Goal: Task Accomplishment & Management: Complete application form

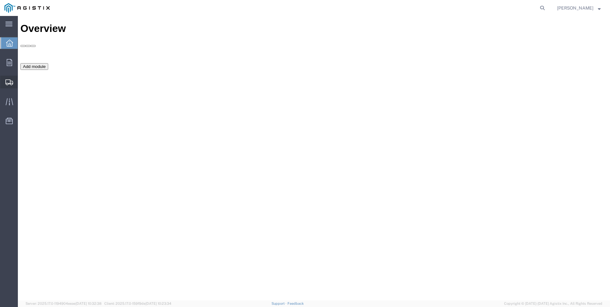
click at [0, 0] on span "Create Shipment" at bounding box center [0, 0] width 0 height 0
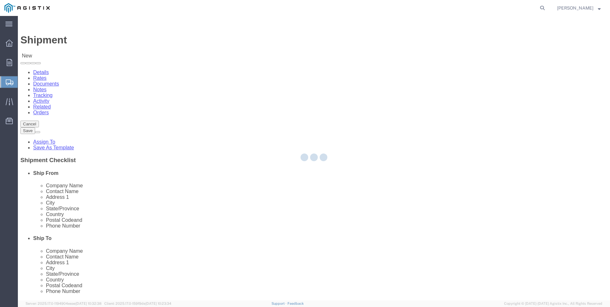
select select
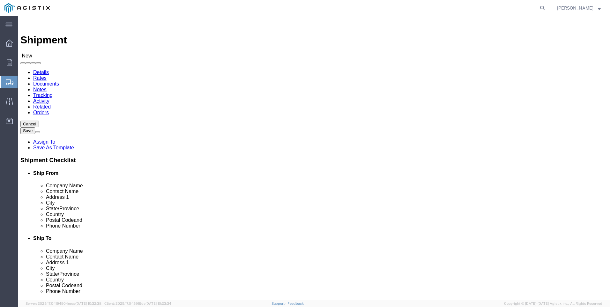
click select "Select Anixter Inc PG&E"
select select "9596"
click select "Select Anixter Inc PG&E"
select select
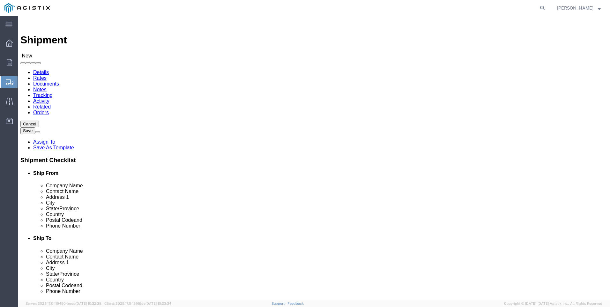
click select "Select All Others [GEOGRAPHIC_DATA] [GEOGRAPHIC_DATA] [GEOGRAPHIC_DATA] [GEOGRA…"
select select "19996"
click select "Select All Others [GEOGRAPHIC_DATA] [GEOGRAPHIC_DATA] [GEOGRAPHIC_DATA] [GEOGRA…"
click span
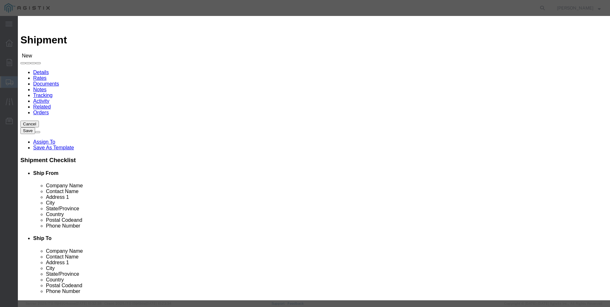
click button "Select"
select select "CA"
click button "Close"
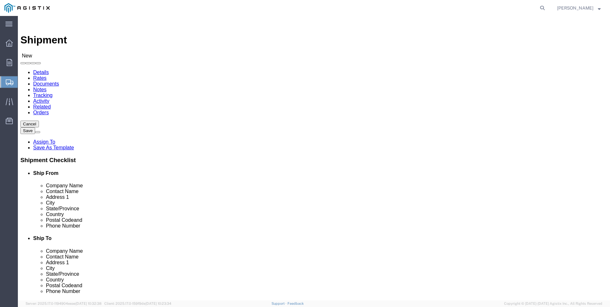
click input "text"
click p "- PG&E - [GEOGRAPHIC_DATA] - (WHEATLAND RECEIVING) [STREET_ADDRESS]"
type input "WHEATLAND RECEIVING"
click input "text"
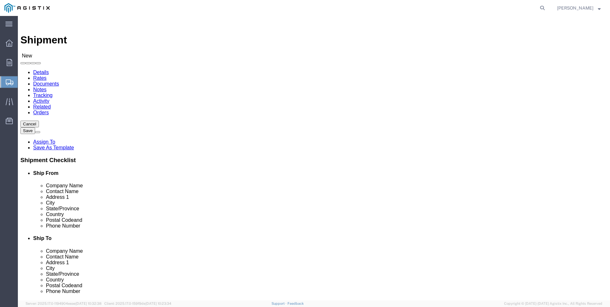
select select "CA"
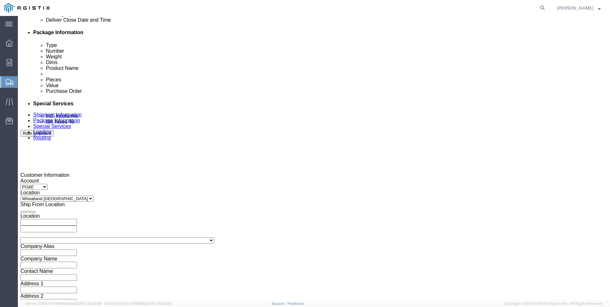
scroll to position [319, 0]
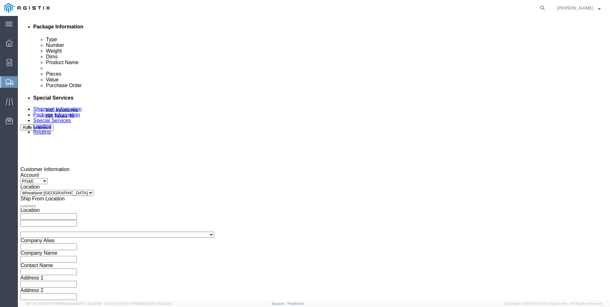
click div "[DATE] 4:00 PM"
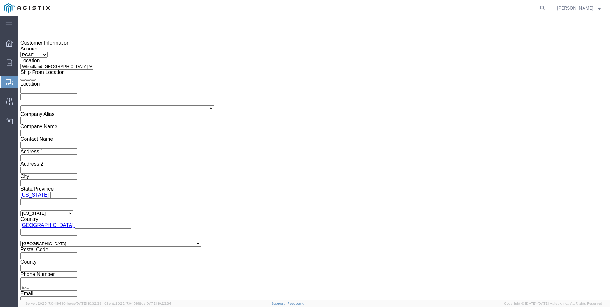
click input "4:00 PM"
type input "8:00 AM"
click button "Apply"
click div "[DATE] 9:00 AM"
type input "3:00 P"
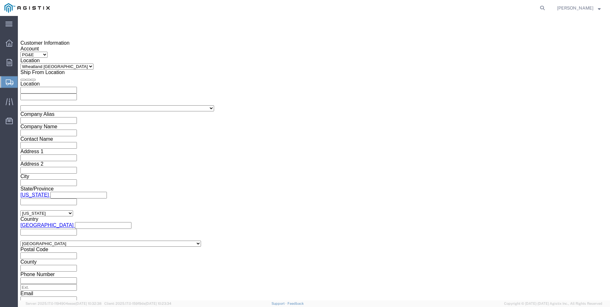
type input "3:00 PM"
click button "Apply"
click div
drag, startPoint x: 314, startPoint y: 138, endPoint x: 298, endPoint y: 151, distance: 20.4
click input "4:00 PM"
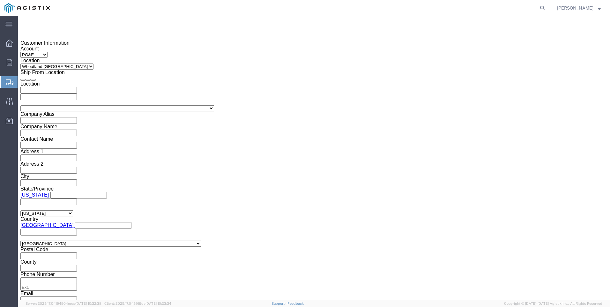
type input "6:00 A"
type input "6:00 AM"
click div "Open Time 6:00 AM [DATE] 4:00 PM - [DATE] 4:00 PM Cancel Apply"
click button "Apply"
click div
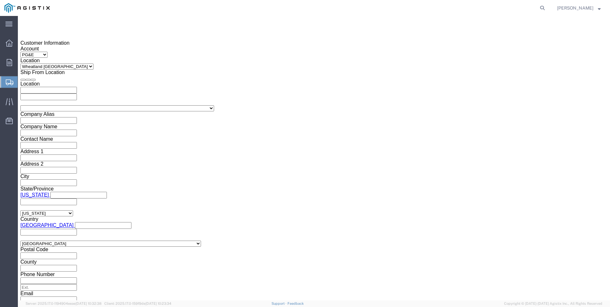
type input "2:00 P"
type input "2:00 PM"
click button "Apply"
click input "text"
type input "3501389598"
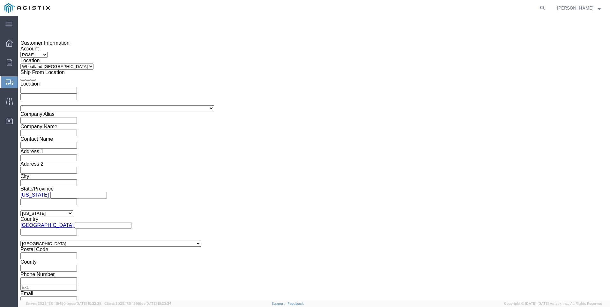
click select "Select Account Type Activity ID Airline Appointment Number ASN Batch Request # …"
select select "PURCHORD"
click select "Select Account Type Activity ID Airline Appointment Number ASN Batch Request # …"
click input "text"
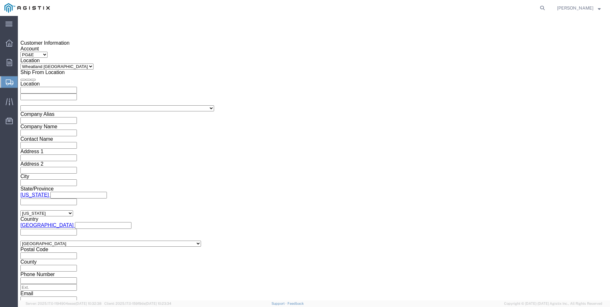
type input "3501414357"
click button "Continue"
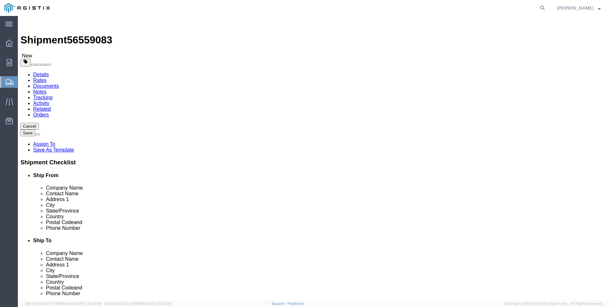
click select "Select Bulk Bundle(s) Cardboard Box(es) Carton(s) Crate(s) Drum(s) (Fiberboard)…"
select select "PSNS"
click select "Select Bulk Bundle(s) Cardboard Box(es) Carton(s) Crate(s) Drum(s) (Fiberboard)…"
click input "text"
type input "1"
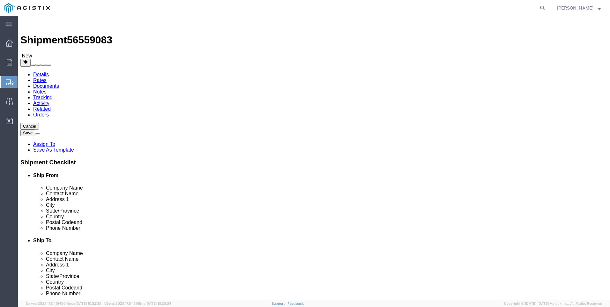
type input "7"
type input "52"
type input "48"
type input "14000"
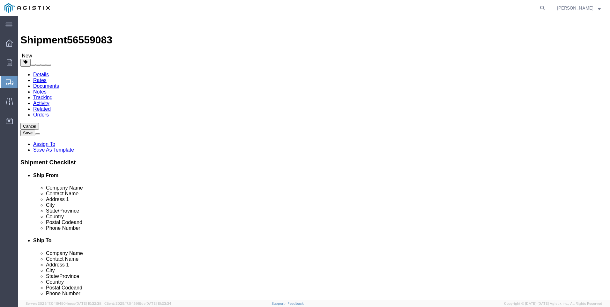
click link "Add Content"
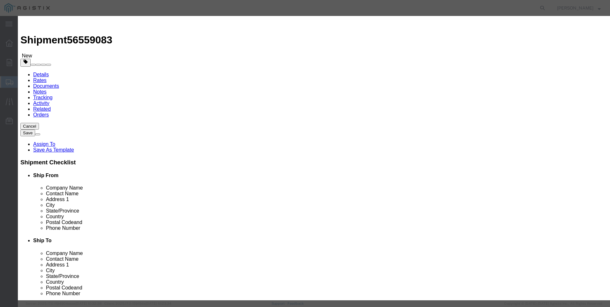
click input "text"
type input "M261532"
drag, startPoint x: 212, startPoint y: 64, endPoint x: 201, endPoint y: 61, distance: 11.9
click td "Name: TRANSFORMER PM DF3 50KVA 12KV-120V"
select select
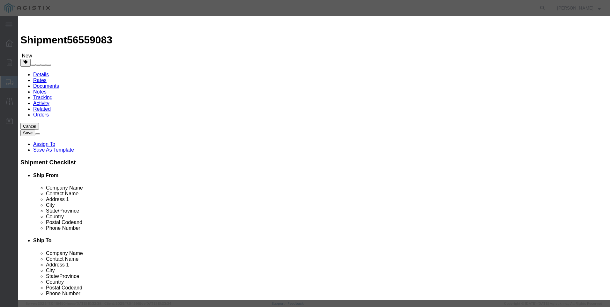
select select "USD"
type input "TRANSFORMER PM DF3 50KVA 12KV-120V"
type input "M261532"
type input "TRANSFORMER PM DF3 50KVA 12KV-120V"
click input "text"
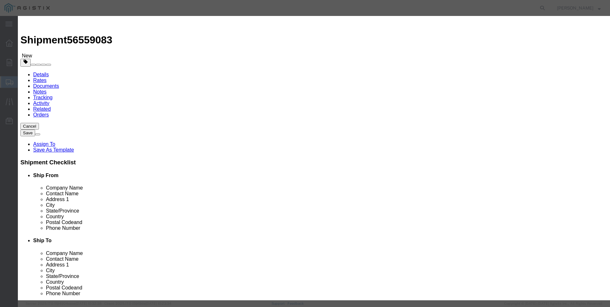
type input "7"
select select "EA"
type input "45000"
select select "70"
type textarea "MUST BE ON A FLATBED"
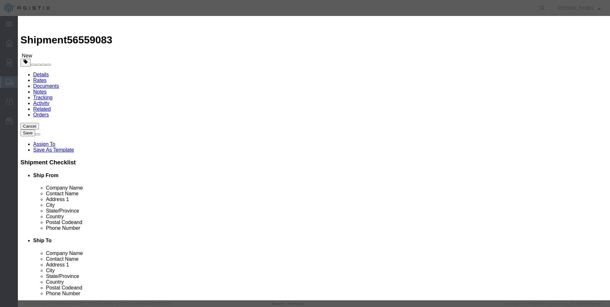
click textarea
type textarea "M261532"
click button "Save & Close"
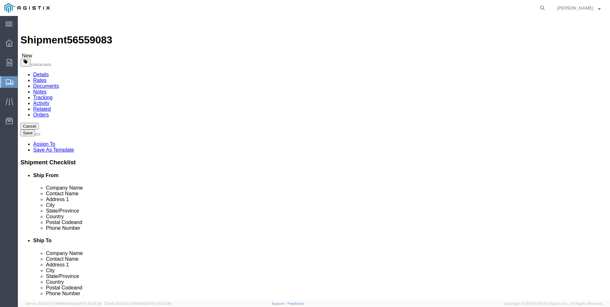
click link "Add Package"
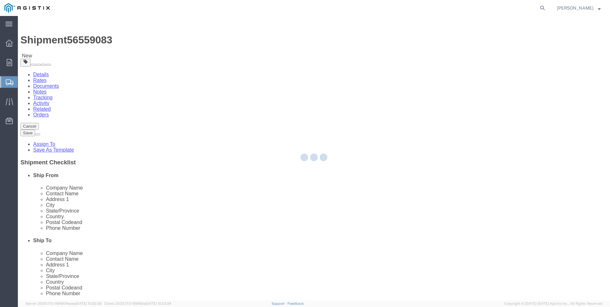
select select "PSNS"
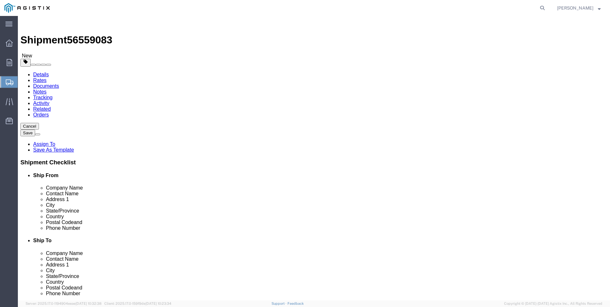
click select "Select Bulk Bundle(s) Cardboard Box(es) Carton(s) Crate(s) Drum(s) (Fiberboard)…"
select select "PSNS"
click select "Select Bulk Bundle(s) Cardboard Box(es) Carton(s) Crate(s) Drum(s) (Fiberboard)…"
click input "text"
type input "1"
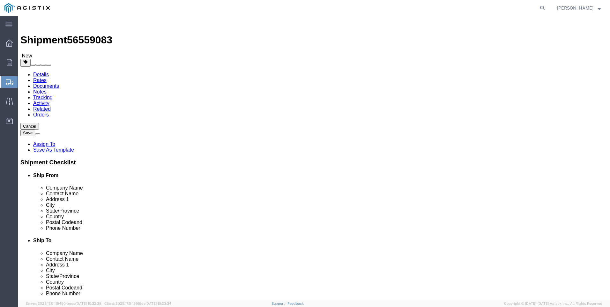
type input "4"
type input "32"
type input "49"
type input "1000"
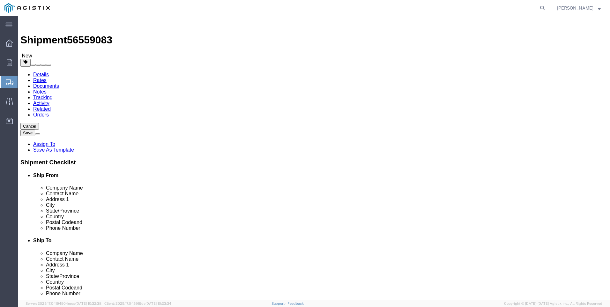
click div "7 x Pallet(s) Standard (Not Stackable) Package Type Select Bulk Bundle(s) Cardb…"
click link "Add Content"
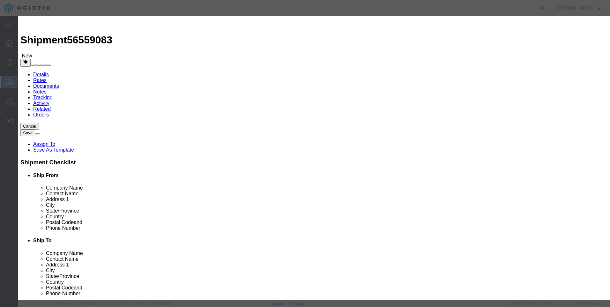
click input "text"
type input "M250049"
click td "Name: TRANSFORMER POTENTIAL 20780:120V"
select select
select select "USD"
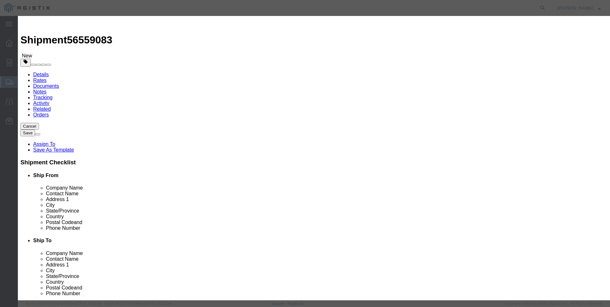
type input "TRANSFORMER POTENTIAL 20780:120V"
type input "M250049"
type input "TRANSFORMER POTENTIAL 20780:120V"
click input "text"
type input "4"
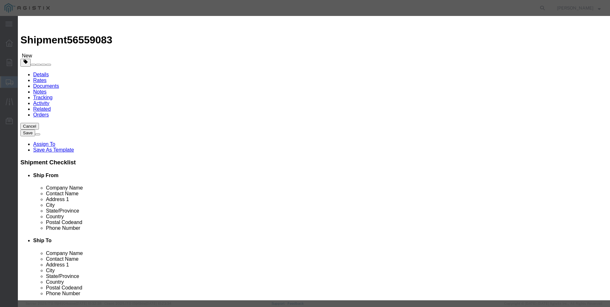
select select "EA"
type input "6000"
select select "70"
click textarea
type textarea "M250049"
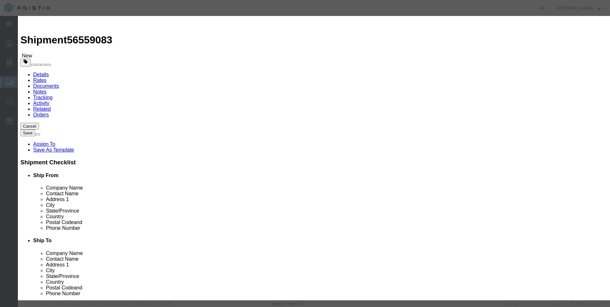
click button "Save & Close"
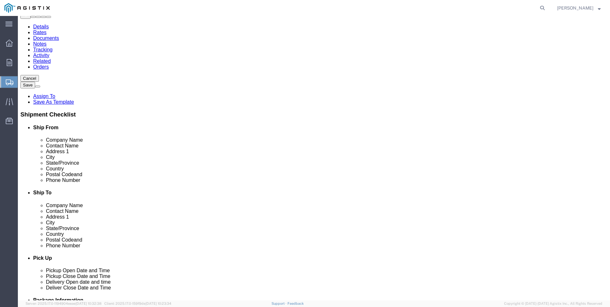
scroll to position [56, 0]
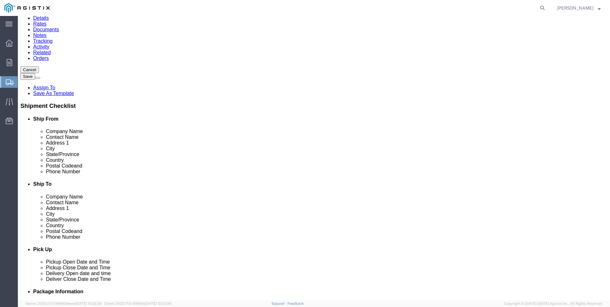
click button "Rate Shipment"
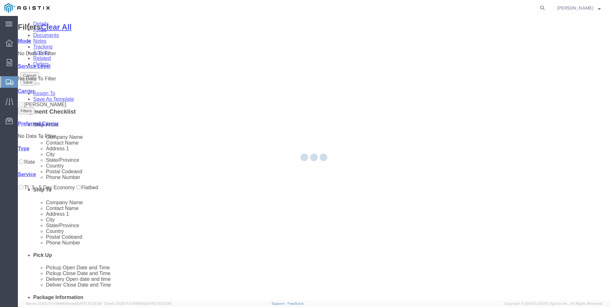
scroll to position [0, 0]
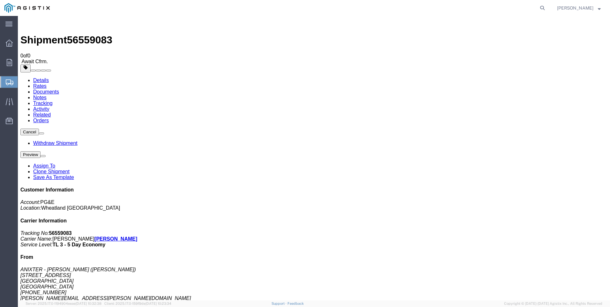
click at [0, 104] on html "main_menu Created with Sketch. Collapse Menu Overview Orders Shipments Shipment…" at bounding box center [305, 153] width 610 height 307
click at [4, 103] on div at bounding box center [9, 101] width 18 height 13
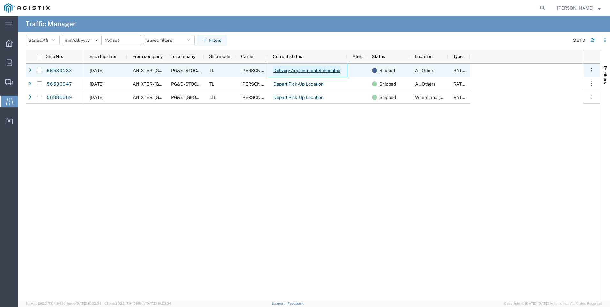
click at [288, 71] on link "Delivery Appointment Scheduled" at bounding box center [307, 71] width 68 height 10
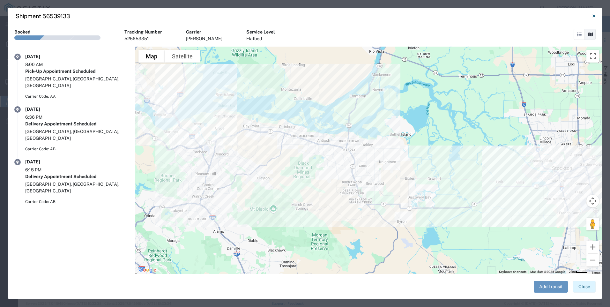
click at [587, 286] on button "Close" at bounding box center [584, 287] width 23 height 12
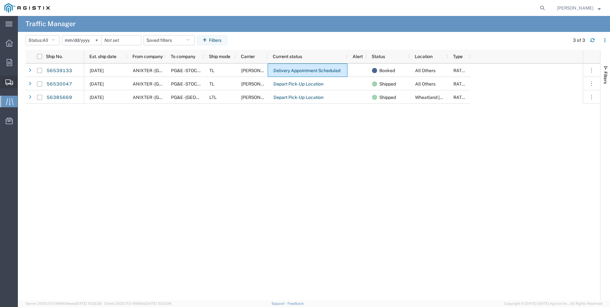
click at [0, 0] on span "Create Shipment" at bounding box center [0, 0] width 0 height 0
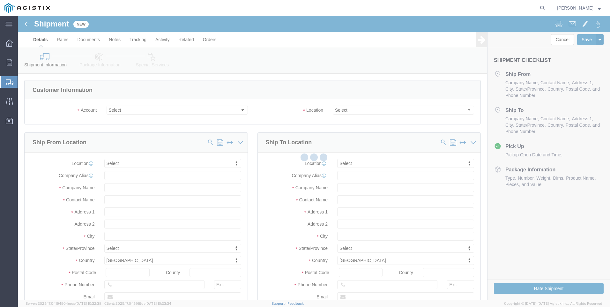
select select
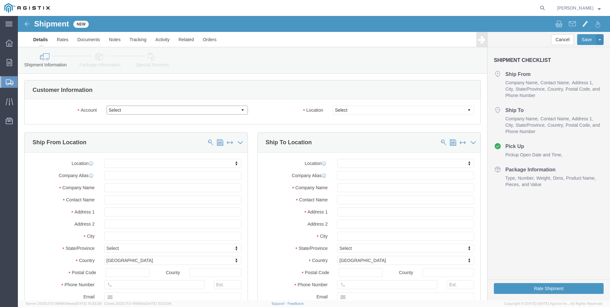
click select "Select Anixter Inc PG&E"
select select "9596"
click select "Select Anixter Inc PG&E"
select select
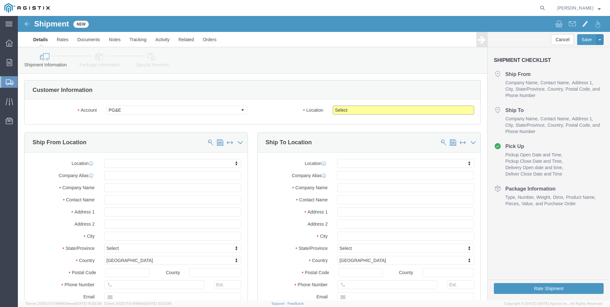
click select "Select All Others [GEOGRAPHIC_DATA] [GEOGRAPHIC_DATA] [GEOGRAPHIC_DATA] [GEOGRA…"
select select "23082"
click select "Select All Others [GEOGRAPHIC_DATA] [GEOGRAPHIC_DATA] [GEOGRAPHIC_DATA] [GEOGRA…"
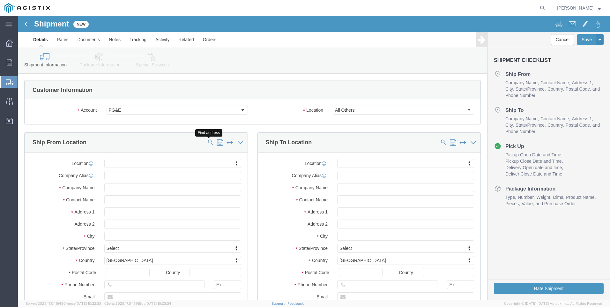
click span
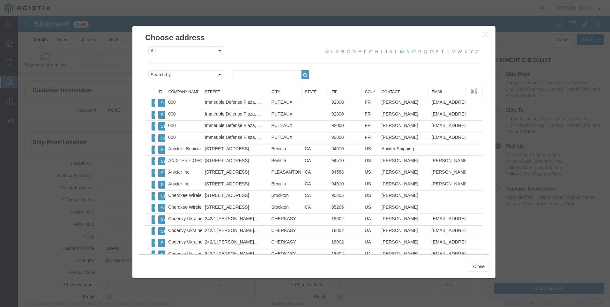
drag, startPoint x: 467, startPoint y: 18, endPoint x: 462, endPoint y: 20, distance: 5.6
click icon "button"
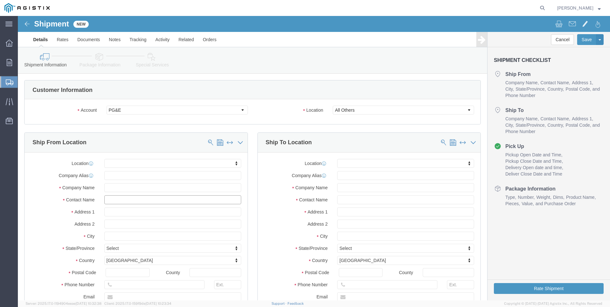
click input "text"
type input "STOCKTON"
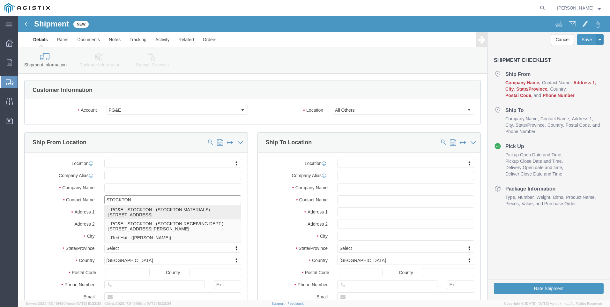
drag, startPoint x: 126, startPoint y: 198, endPoint x: 214, endPoint y: 185, distance: 89.0
click p "- PG&E - STOCKTON - (STOCKTON MATERIALS) [STREET_ADDRESS]"
select select "CA"
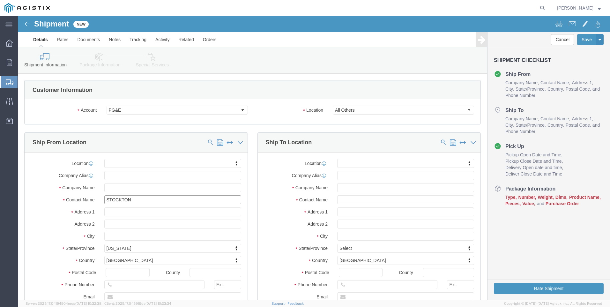
type input "STOCKTON MATERIALS"
click input "text"
type input "[PERSON_NAME]"
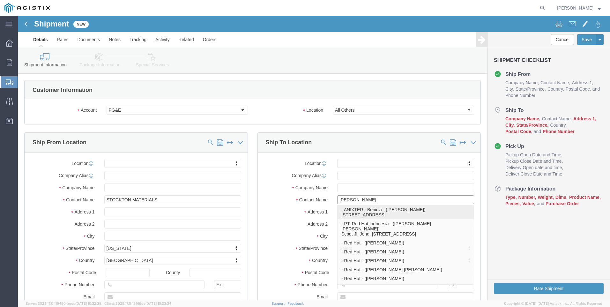
click p "- ANIXTER - Benicia - ([PERSON_NAME]) [STREET_ADDRESS]"
select select "CA"
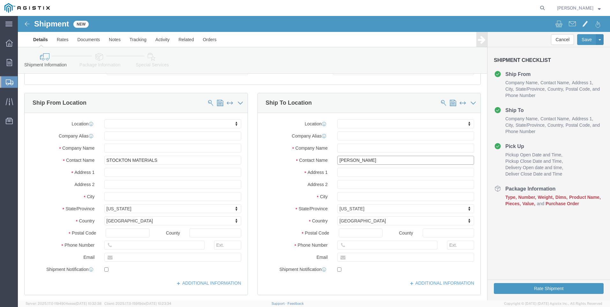
scroll to position [96, 0]
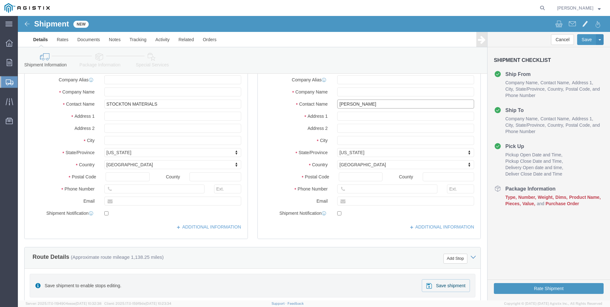
type input "[PERSON_NAME]"
click input "text"
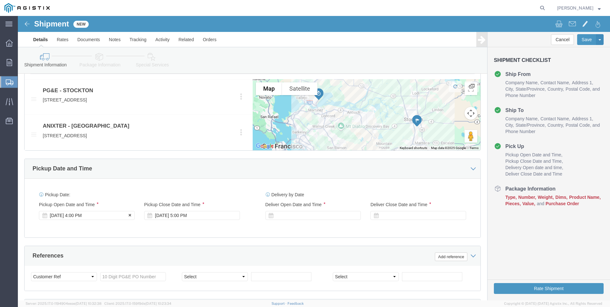
type input "[PHONE_NUMBER]"
click div "[DATE] 4:00 PM"
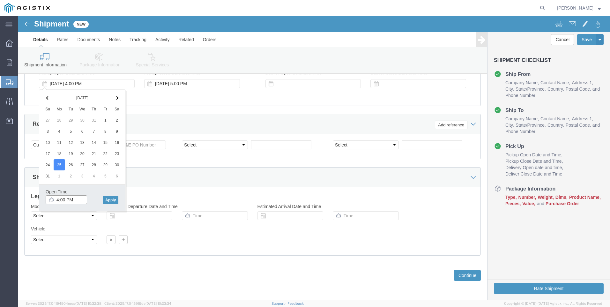
click input "4:00 PM"
type input "7:30 AM"
click button "Apply"
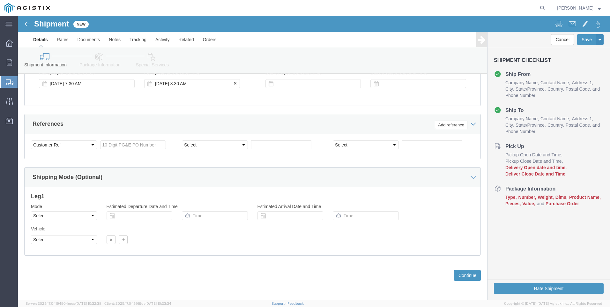
click div "[DATE] 8:30 AM"
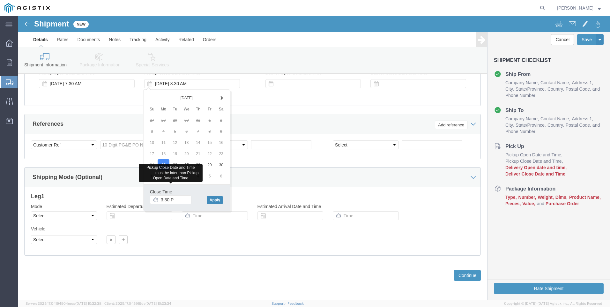
type input "3:30 PM"
click button "Apply"
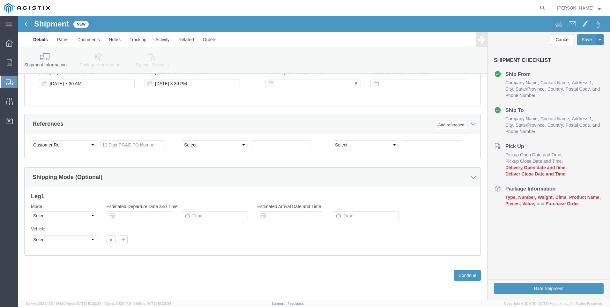
click div
drag, startPoint x: 279, startPoint y: 148, endPoint x: 276, endPoint y: 157, distance: 9.4
click input "4:30 PM"
type input "6:30 AM"
click button "Apply"
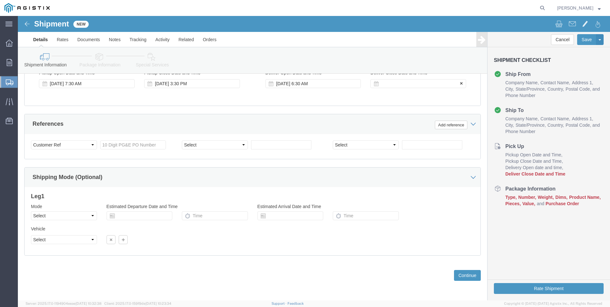
click div
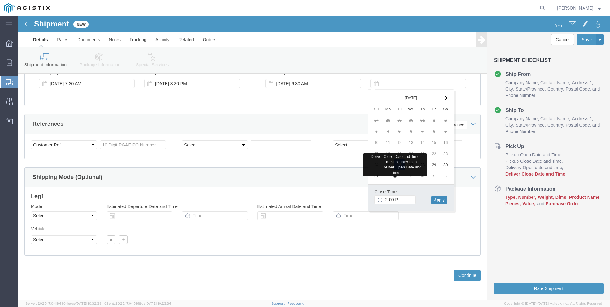
type input "2:00 PM"
click button "Apply"
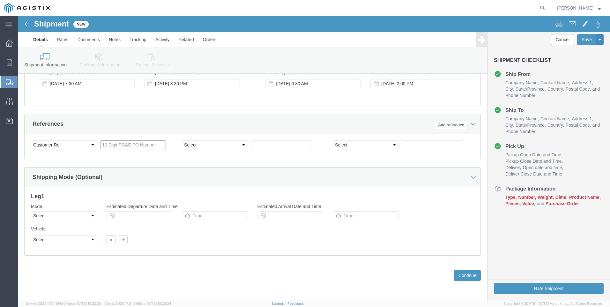
click input "text"
type input "3501401027"
click button "Continue"
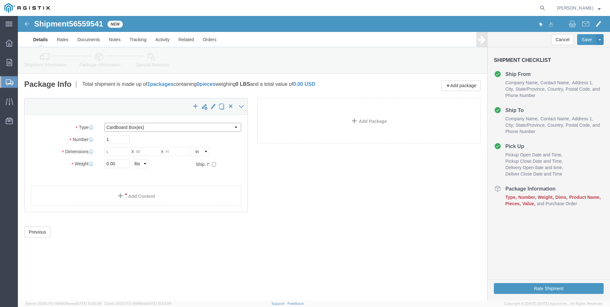
click select "Select Bulk Bundle(s) Cardboard Box(es) Carton(s) Crate(s) Drum(s) (Fiberboard)…"
select select "PONS"
click select "Select Bulk Bundle(s) Cardboard Box(es) Carton(s) Crate(s) Drum(s) (Fiberboard)…"
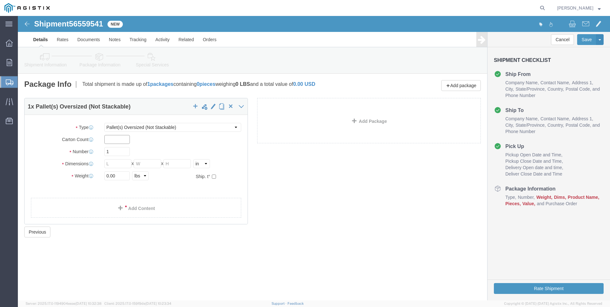
click input "text"
type input "1"
type input "8"
type input "124"
type input "50"
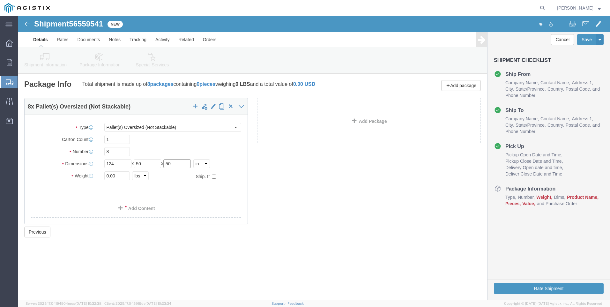
type input "50"
type input "8000"
click link "Add Content"
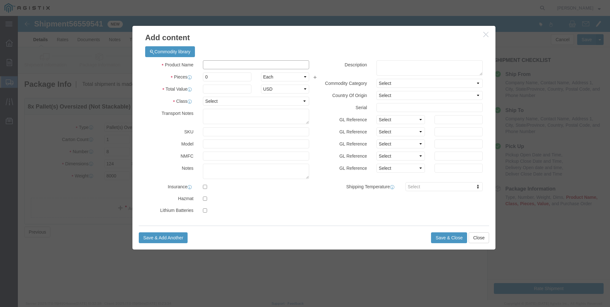
click input "text"
click input "M343981-"
type input "M343981-R"
type input "8"
type input "175000"
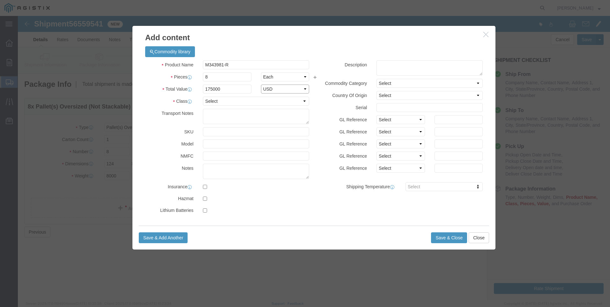
select select "USD"
select select "70"
type textarea "MUST BE A FLATBED"
click textarea
type textarea "VIPERS, FOR RE-WORK"
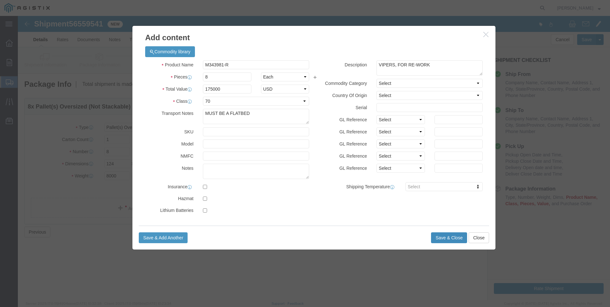
click button "Save & Close"
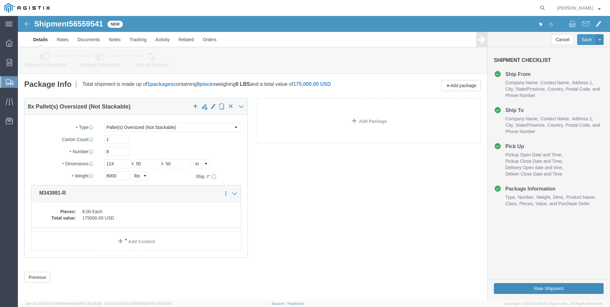
click button "Rate Shipment"
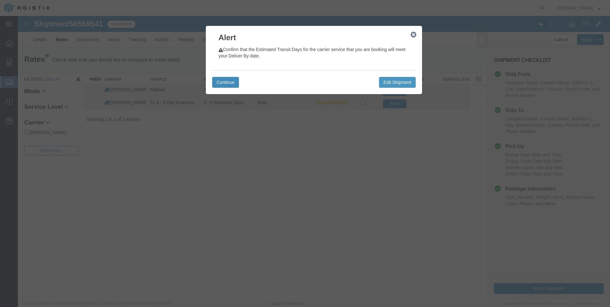
click at [225, 81] on button "Continue" at bounding box center [225, 82] width 27 height 11
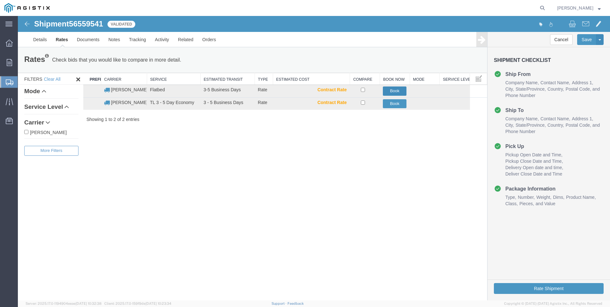
click at [392, 89] on button "Book" at bounding box center [395, 90] width 24 height 9
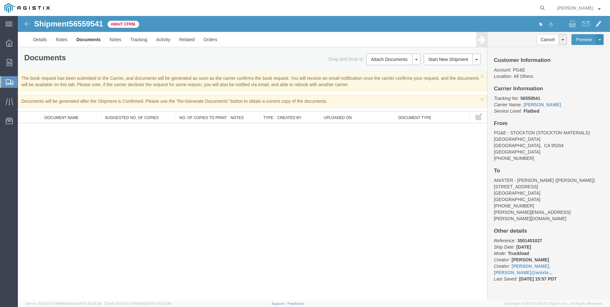
click at [0, 0] on span "Create Shipment" at bounding box center [0, 0] width 0 height 0
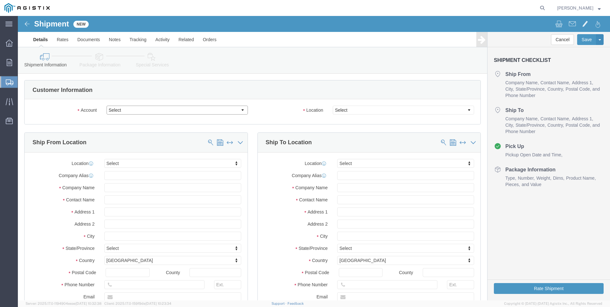
click select "Select Anixter Inc PG&E"
select select "9596"
click select "Select Anixter Inc PG&E"
select select
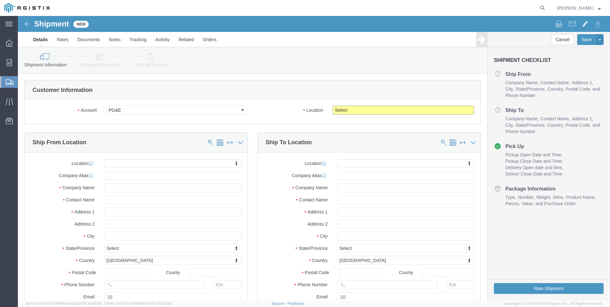
click select "Select All Others [GEOGRAPHIC_DATA] [GEOGRAPHIC_DATA] [GEOGRAPHIC_DATA] [GEOGRA…"
select select "23082"
click select "Select All Others [GEOGRAPHIC_DATA] [GEOGRAPHIC_DATA] [GEOGRAPHIC_DATA] [GEOGRA…"
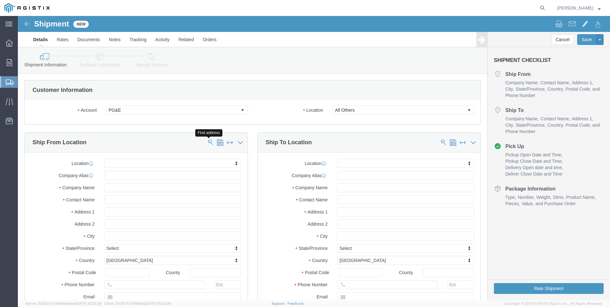
click span
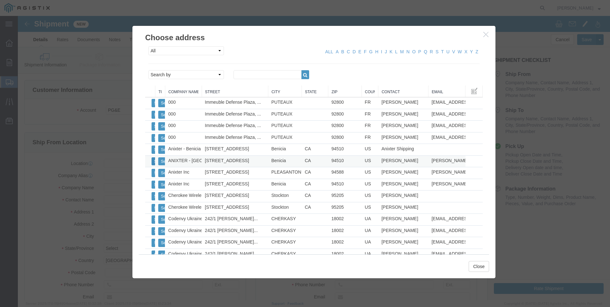
click button "Select"
select select "CA"
click button "Close"
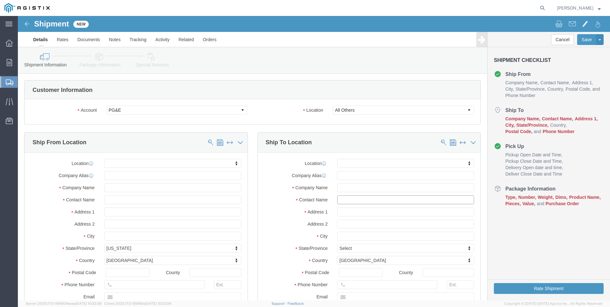
click input "text"
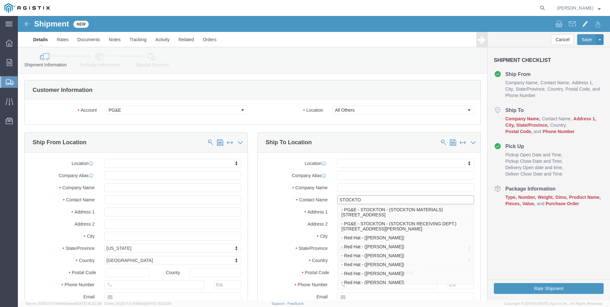
type input "STOCKTON"
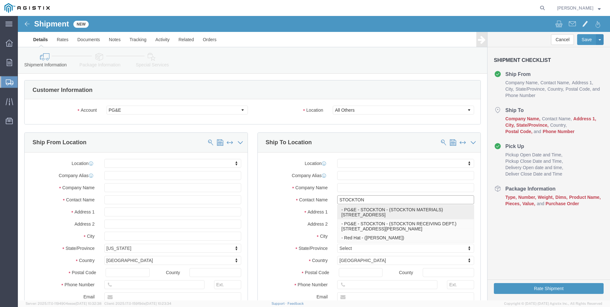
click p "- PG&E - STOCKTON - (STOCKTON MATERIALS) [STREET_ADDRESS]"
select select "CA"
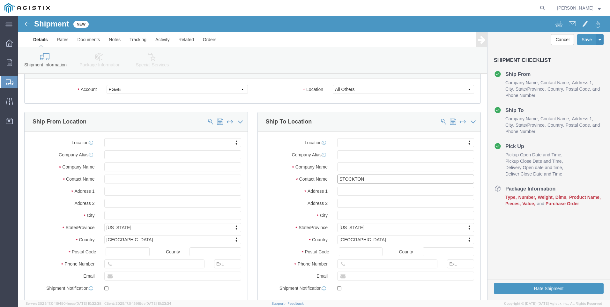
scroll to position [32, 0]
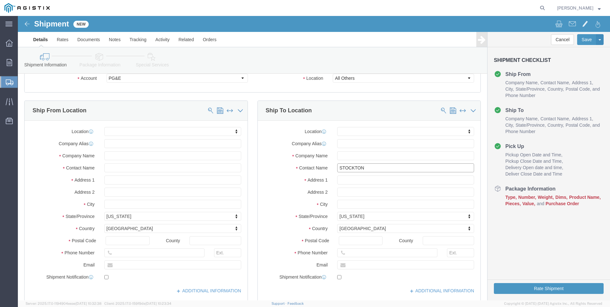
type input "STOCKTON MATERIALS"
click input "text"
type input "[PHONE_NUMBER]"
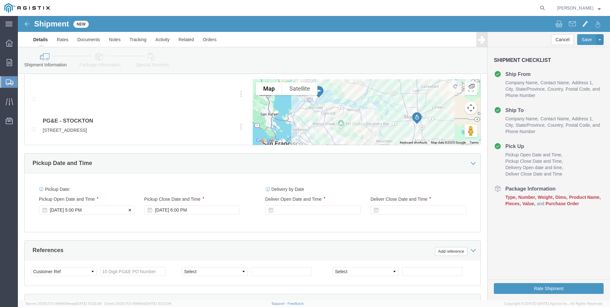
click div "[DATE] 5:00 PM"
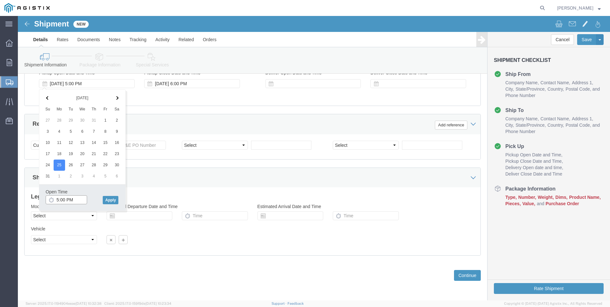
click input "5:00 PM"
type input "8:00 A"
type input "8:00 AM"
click button "Apply"
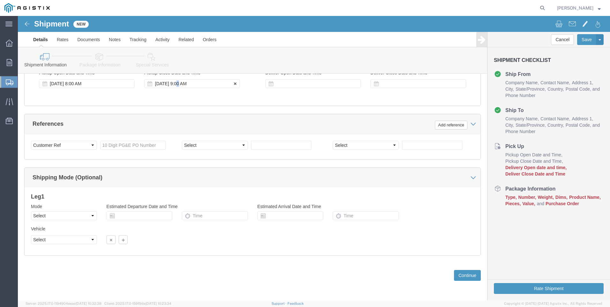
click div "[DATE] 9:00 AM"
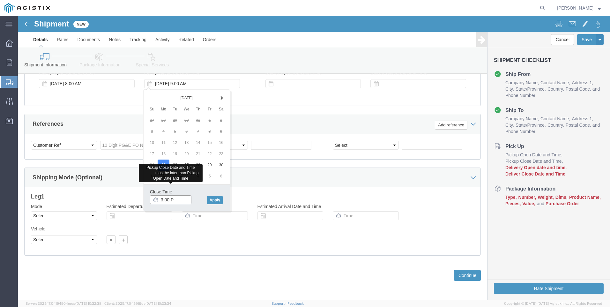
type input "3:00 P"
type input "3:00 PM"
drag, startPoint x: 200, startPoint y: 184, endPoint x: 201, endPoint y: 195, distance: 10.2
click button "Apply"
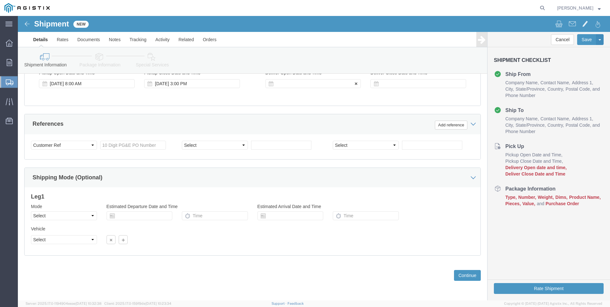
click div
type input "6:00 AM"
click button "Apply"
click div
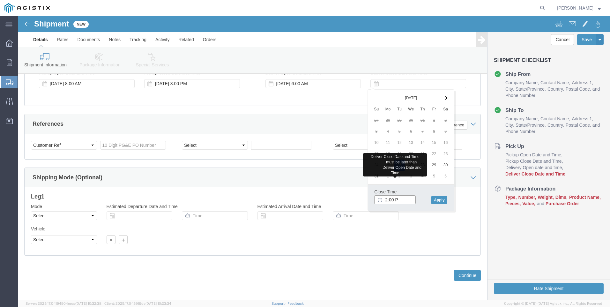
type input "2:00 P"
type input "2:00 PM"
click button "Apply"
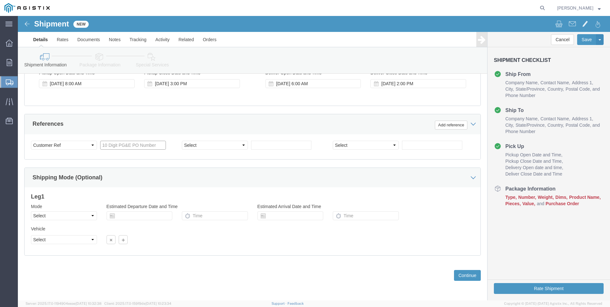
click input "text"
type input "3501415472"
click button "Continue"
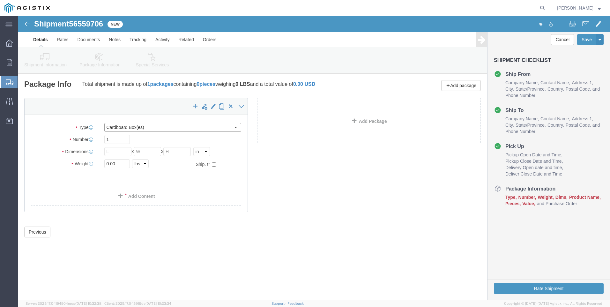
click select "Select Bulk Bundle(s) Cardboard Box(es) Carton(s) Crate(s) Drum(s) (Fiberboard)…"
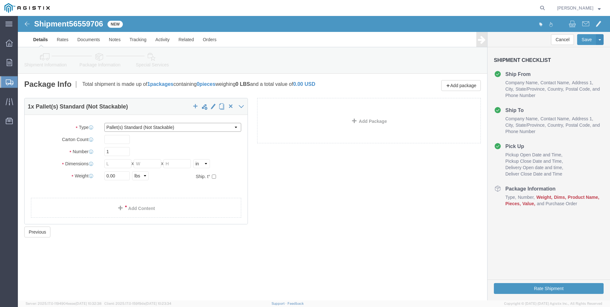
click select "Select Bulk Bundle(s) Cardboard Box(es) Carton(s) Crate(s) Drum(s) (Fiberboard)…"
select select "POST"
click select "Select Bulk Bundle(s) Cardboard Box(es) Carton(s) Crate(s) Drum(s) (Fiberboard)…"
drag, startPoint x: 93, startPoint y: 125, endPoint x: 97, endPoint y: 126, distance: 4.7
click input "text"
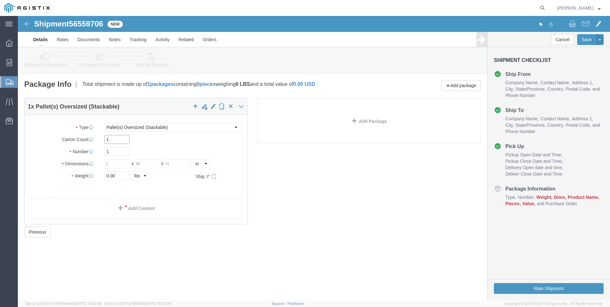
type input "1"
type input "8"
type input "124"
type input "54"
type input "49"
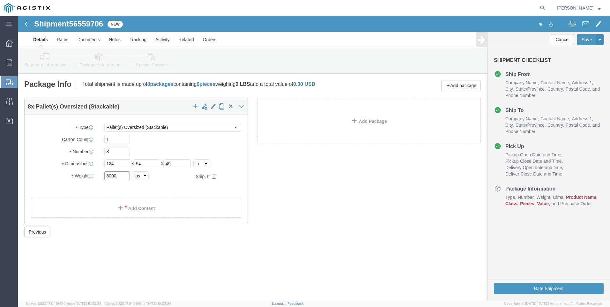
type input "8000"
click link "Add Content"
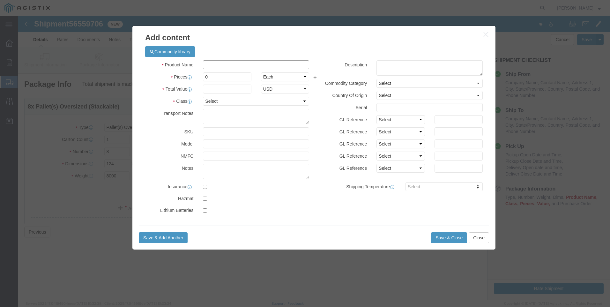
click input "text"
type input "M343981"
click td "Name: RECLOSER VIPER ST 38KV BUSHING"
select select
select select "USD"
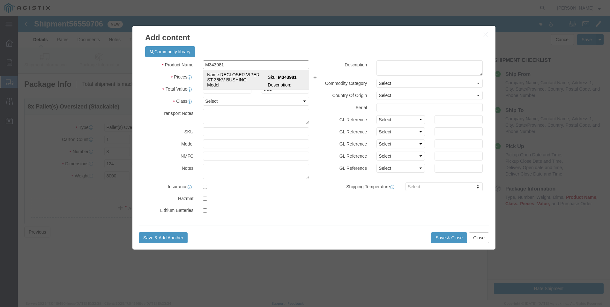
type input "RECLOSER VIPER ST 38KV BUSHING"
type input "M343981"
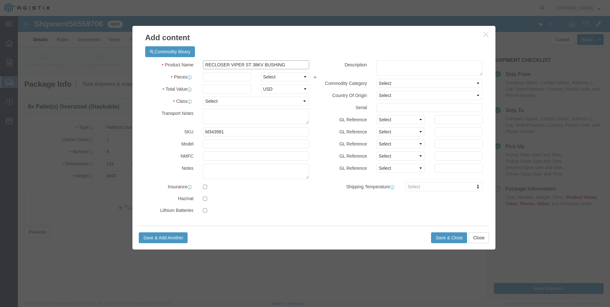
type input "RECLOSER VIPER ST 38KV BUSHING"
click input "text"
type input "8"
select select "EA"
type input "195000"
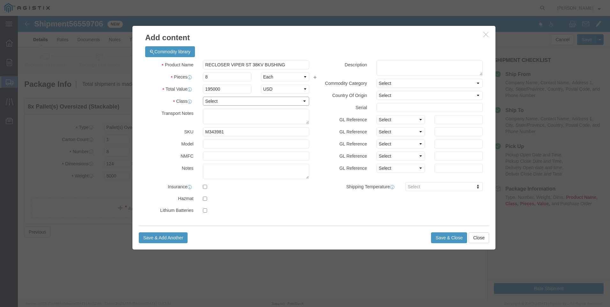
select select "70"
type textarea "MUST BE A FLATBED"
click textarea
type textarea "M343981"
click button "Save & Close"
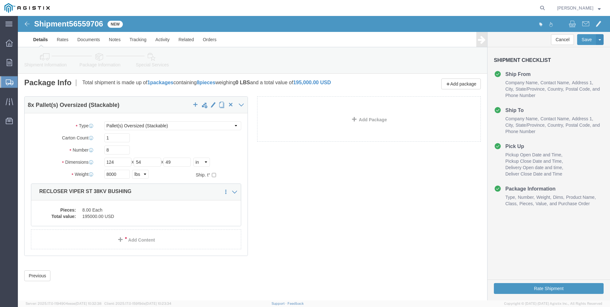
scroll to position [2, 0]
click button "Rate Shipment"
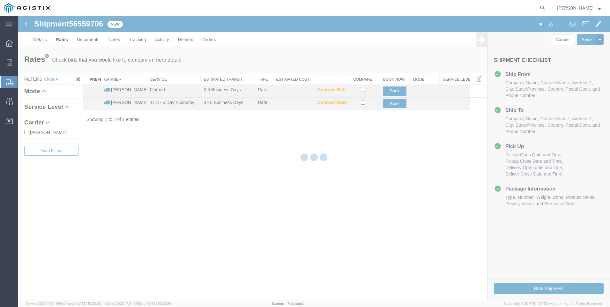
scroll to position [0, 0]
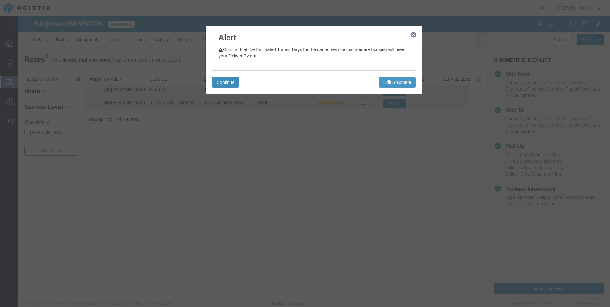
click at [230, 83] on button "Continue" at bounding box center [225, 82] width 27 height 11
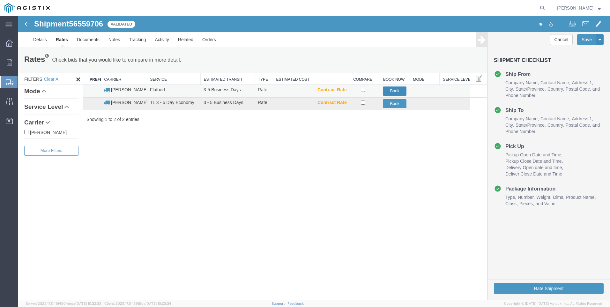
click at [391, 93] on button "Book" at bounding box center [395, 90] width 24 height 9
